Goal: Use online tool/utility: Use online tool/utility

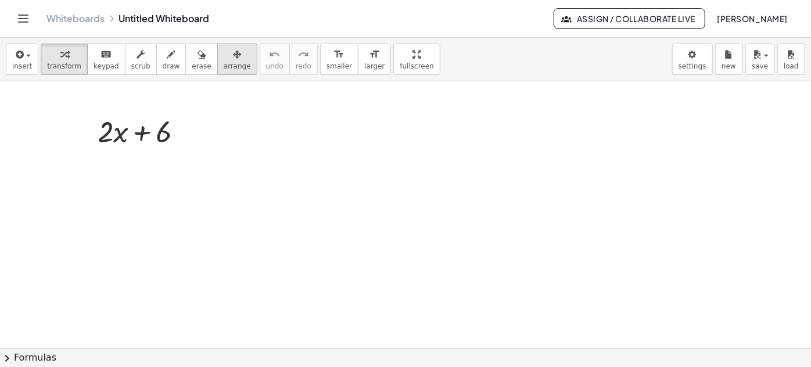
click at [224, 62] on span "arrange" at bounding box center [237, 66] width 27 height 8
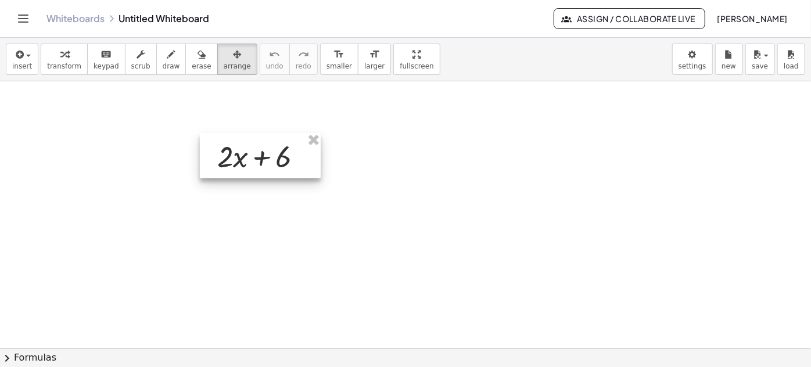
drag, startPoint x: 158, startPoint y: 136, endPoint x: 277, endPoint y: 161, distance: 121.7
click at [277, 161] on div at bounding box center [260, 155] width 121 height 45
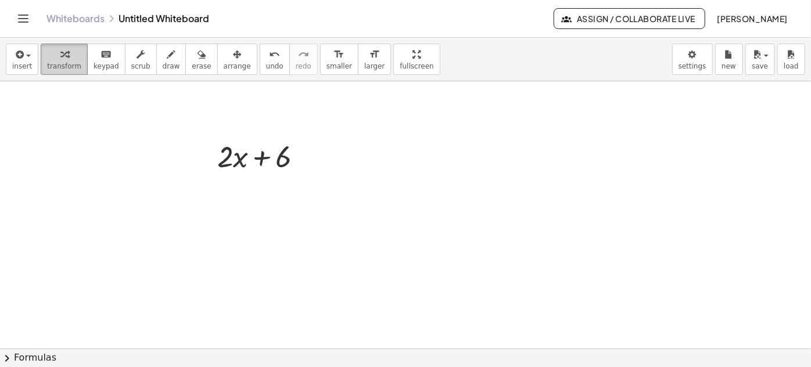
click at [64, 59] on div "button" at bounding box center [64, 54] width 34 height 14
click at [703, 62] on body "Graspable Math Activities Get Started Activity Bank Assigned Work Classes White…" at bounding box center [405, 183] width 811 height 367
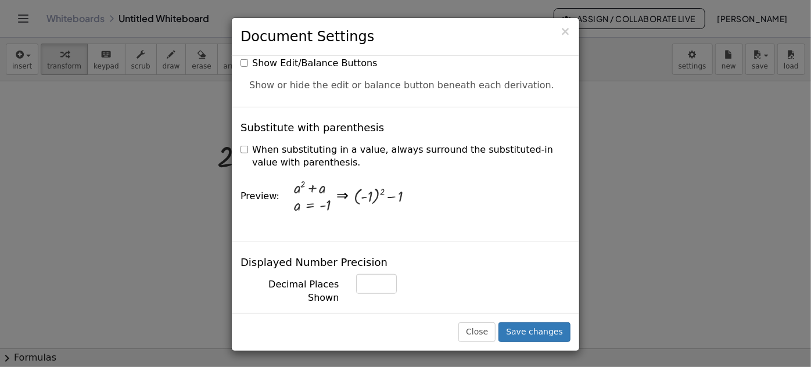
scroll to position [317, 0]
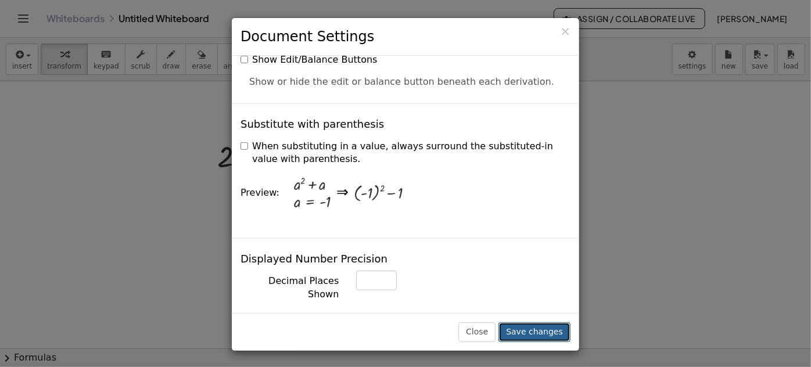
click at [539, 329] on button "Save changes" at bounding box center [534, 332] width 72 height 20
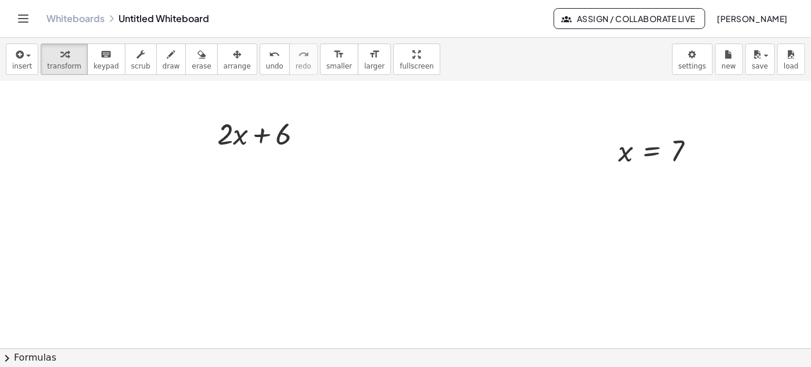
scroll to position [0, 0]
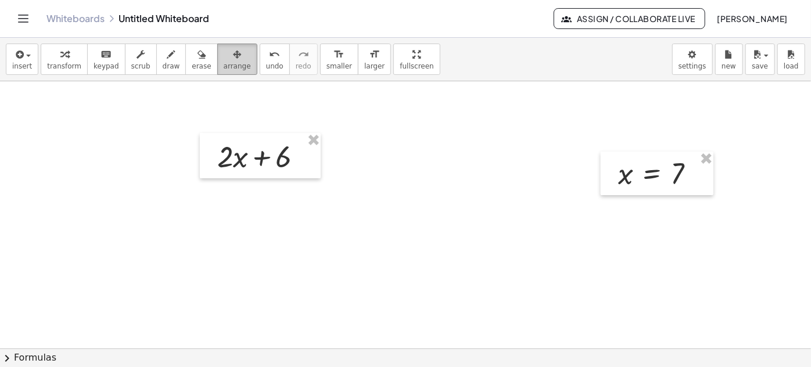
click at [224, 63] on span "arrange" at bounding box center [237, 66] width 27 height 8
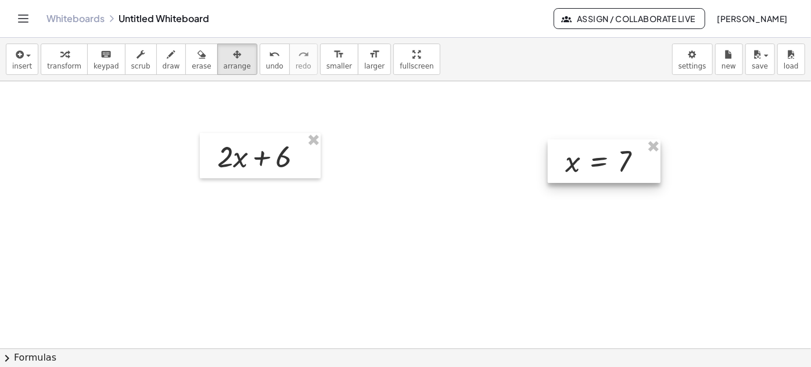
drag, startPoint x: 662, startPoint y: 184, endPoint x: 609, endPoint y: 171, distance: 54.2
click at [609, 171] on div at bounding box center [604, 161] width 113 height 44
click at [71, 63] on span "transform" at bounding box center [64, 66] width 34 height 8
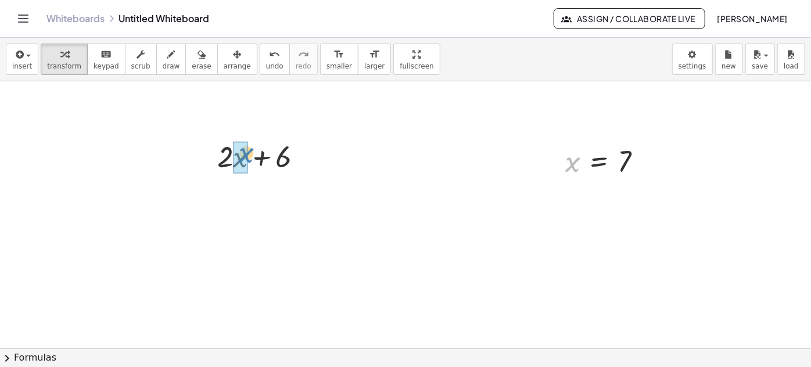
drag, startPoint x: 570, startPoint y: 168, endPoint x: 238, endPoint y: 166, distance: 332.3
click at [234, 199] on div at bounding box center [265, 194] width 112 height 39
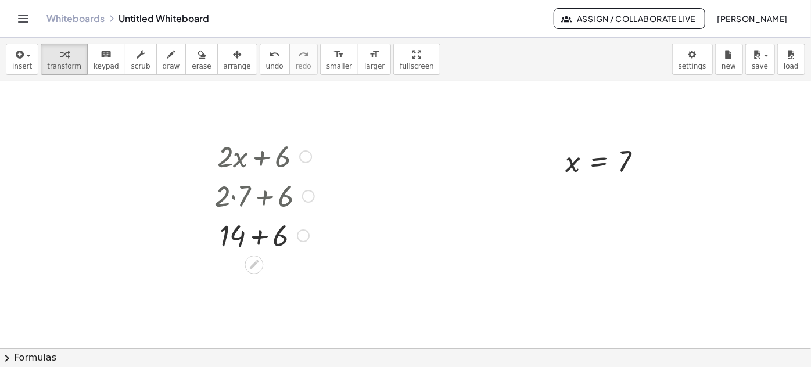
click at [267, 230] on div at bounding box center [265, 234] width 112 height 39
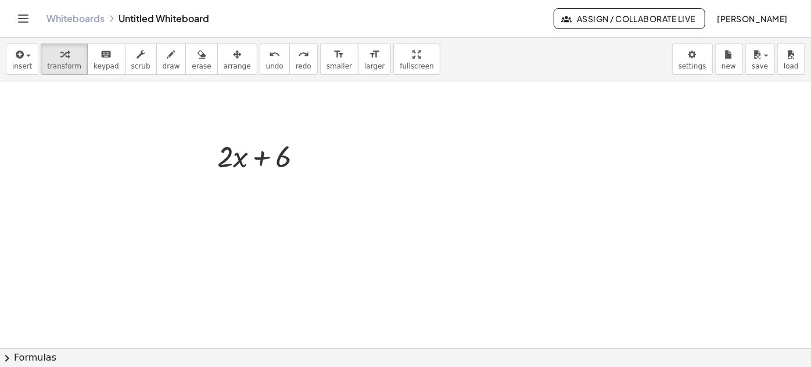
drag, startPoint x: 589, startPoint y: 169, endPoint x: 247, endPoint y: 155, distance: 341.8
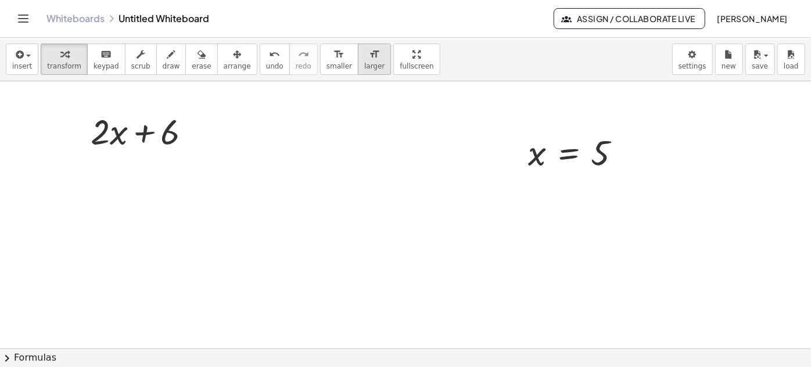
click at [364, 59] on div "format_size" at bounding box center [374, 54] width 20 height 14
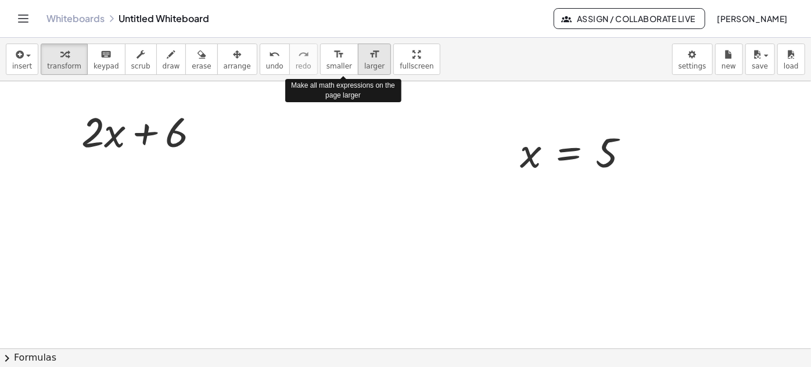
click at [364, 59] on div "format_size" at bounding box center [374, 54] width 20 height 14
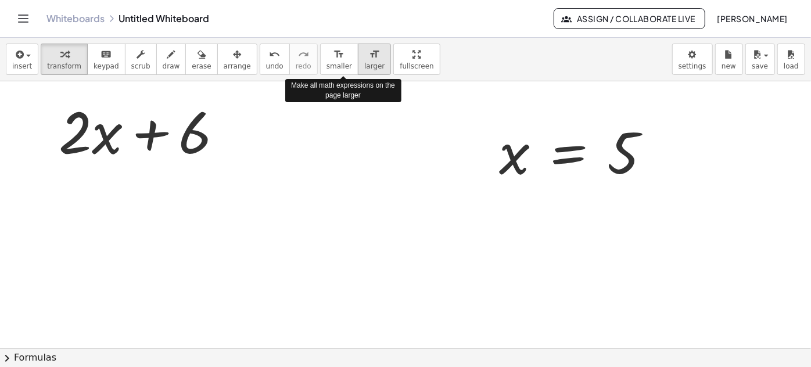
click at [364, 59] on div "format_size" at bounding box center [374, 54] width 20 height 14
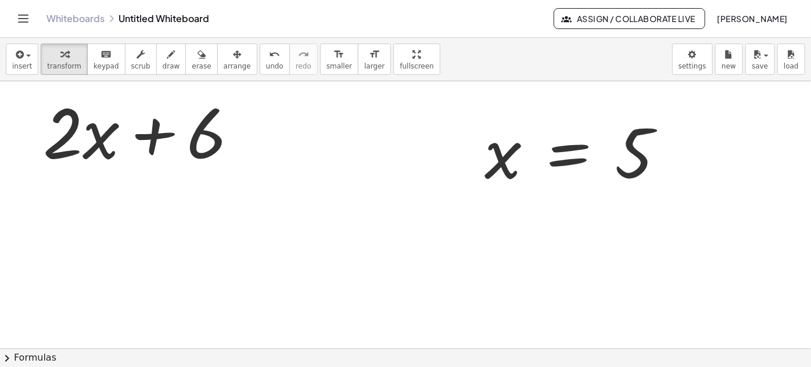
drag, startPoint x: 204, startPoint y: 53, endPoint x: 173, endPoint y: 79, distance: 40.0
click at [224, 57] on div "button" at bounding box center [237, 54] width 27 height 14
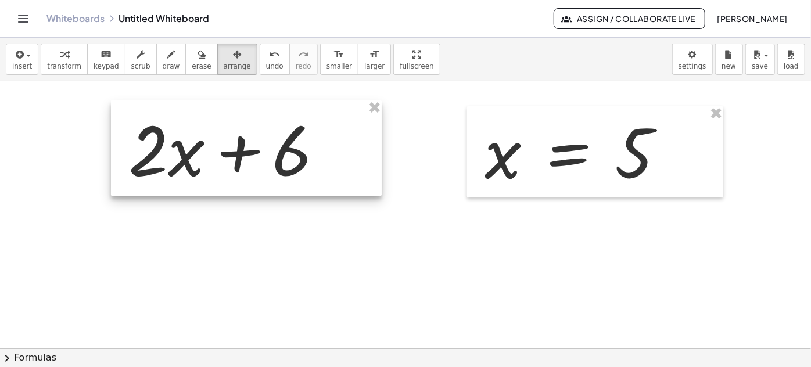
drag, startPoint x: 156, startPoint y: 130, endPoint x: 225, endPoint y: 143, distance: 70.5
click at [225, 143] on div at bounding box center [246, 147] width 271 height 95
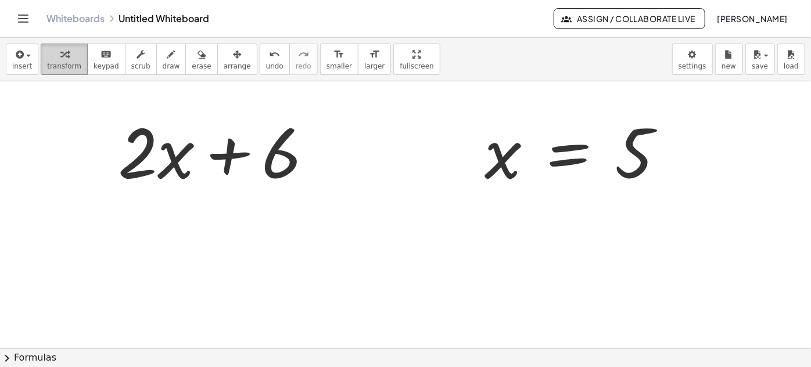
click at [71, 63] on span "transform" at bounding box center [64, 66] width 34 height 8
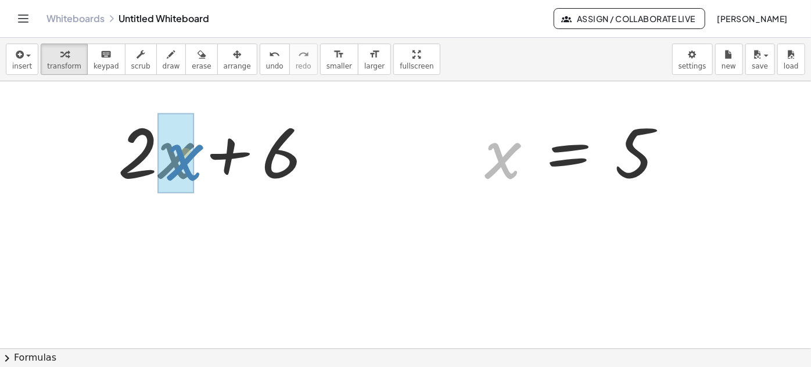
drag, startPoint x: 515, startPoint y: 156, endPoint x: 369, endPoint y: 227, distance: 162.9
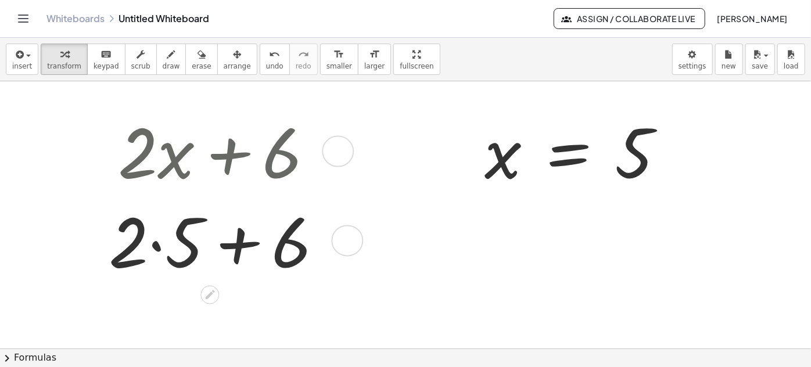
click at [157, 257] on div at bounding box center [220, 239] width 235 height 89
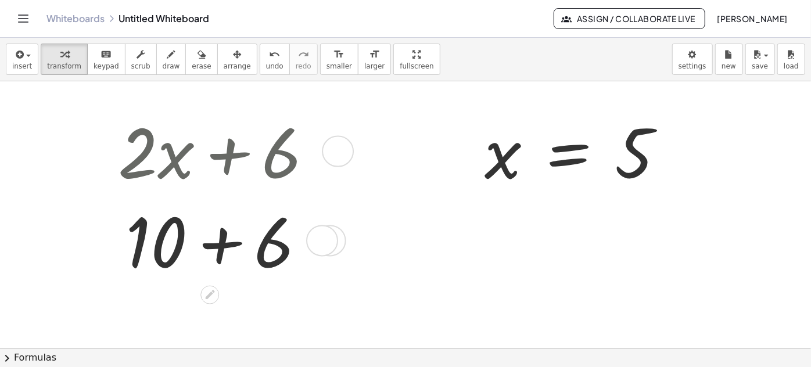
click at [238, 250] on div at bounding box center [220, 239] width 216 height 89
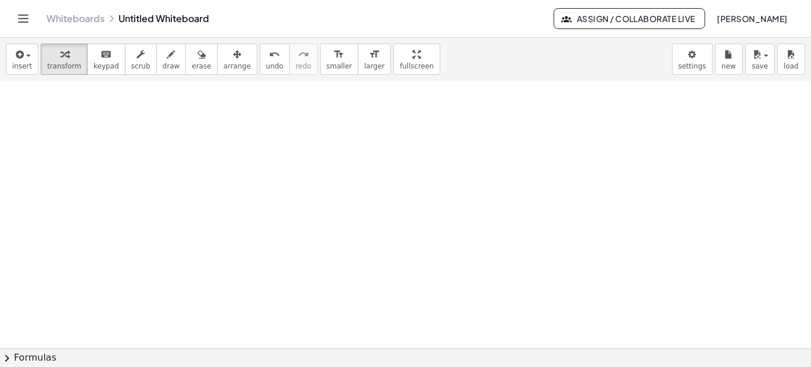
scroll to position [264, 0]
click at [130, 184] on div at bounding box center [405, 123] width 811 height 611
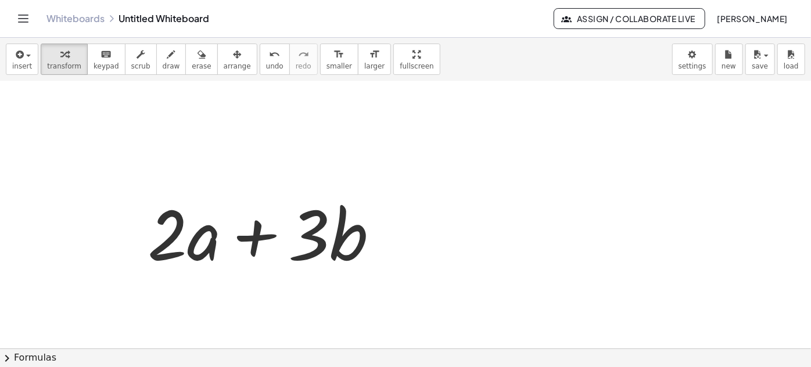
click at [554, 161] on div at bounding box center [405, 123] width 811 height 611
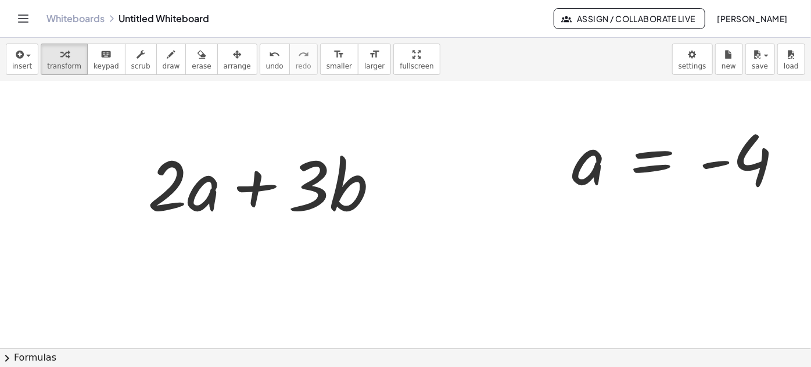
scroll to position [317, 0]
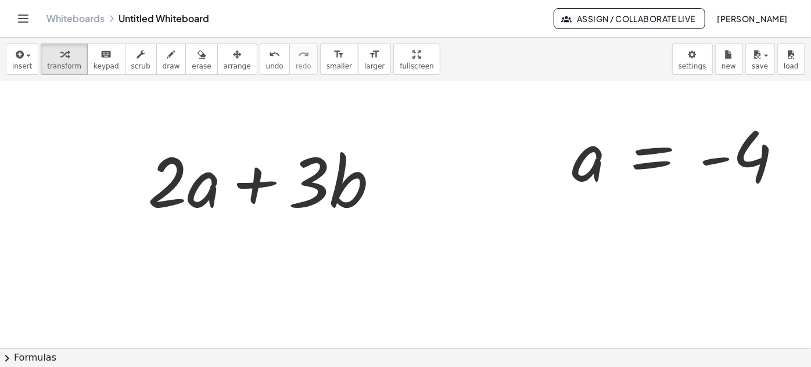
click at [587, 234] on div at bounding box center [422, 70] width 844 height 611
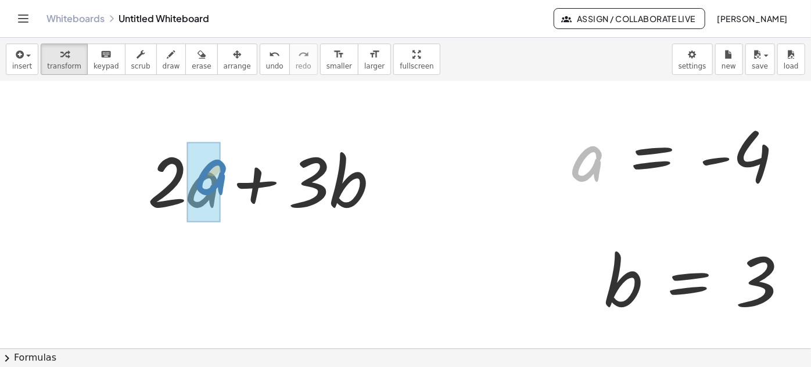
drag, startPoint x: 594, startPoint y: 173, endPoint x: 218, endPoint y: 186, distance: 376.1
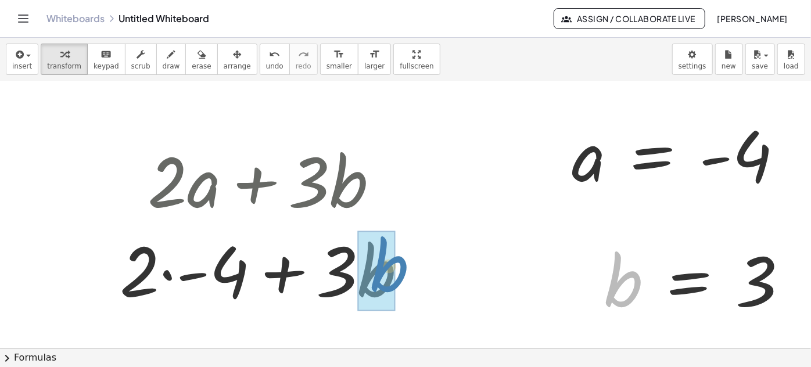
drag, startPoint x: 581, startPoint y: 262, endPoint x: 400, endPoint y: 270, distance: 180.8
click at [400, 270] on div "+ · 2 · x + 6 + · 2 · 5 + 6 + 10 + 6 16 x = 5 + · 2 · a + · 3 · b + · 2 · + · 3…" at bounding box center [424, 70] width 849 height 611
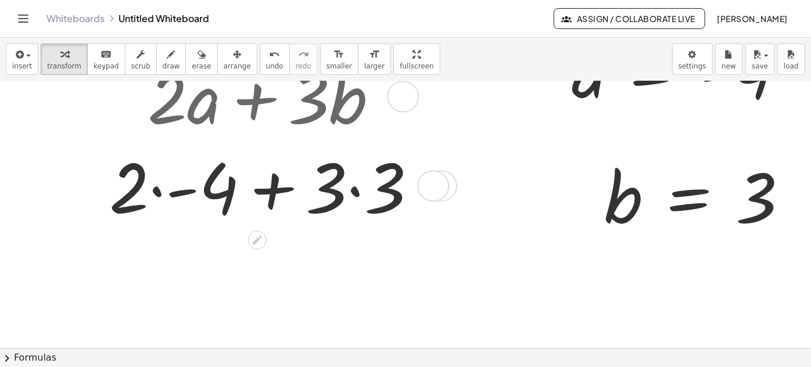
scroll to position [404, 0]
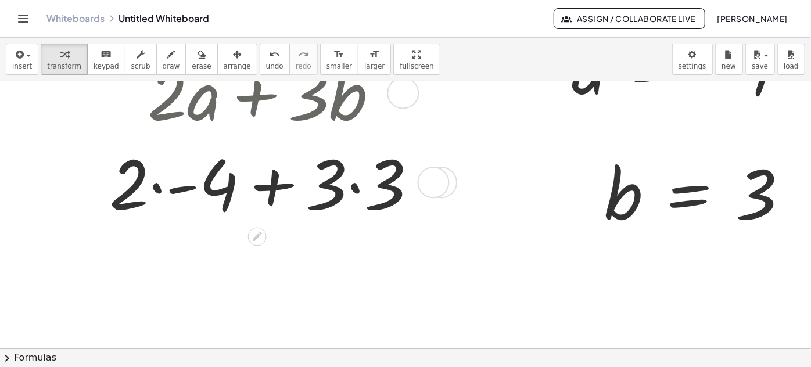
click at [170, 187] on div at bounding box center [267, 181] width 328 height 89
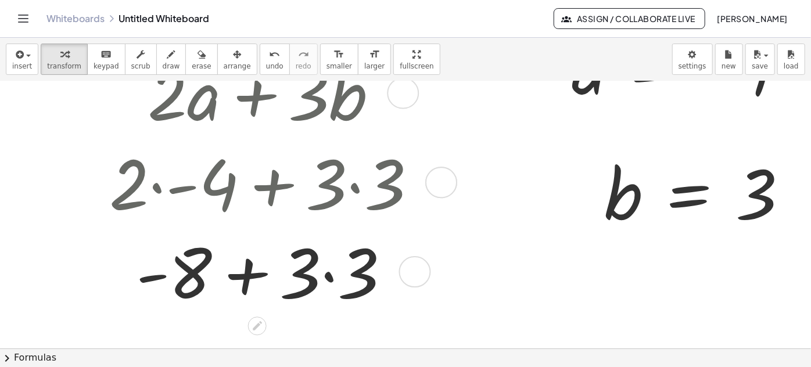
click at [331, 279] on div at bounding box center [267, 270] width 328 height 89
